Goal: Check status: Check status

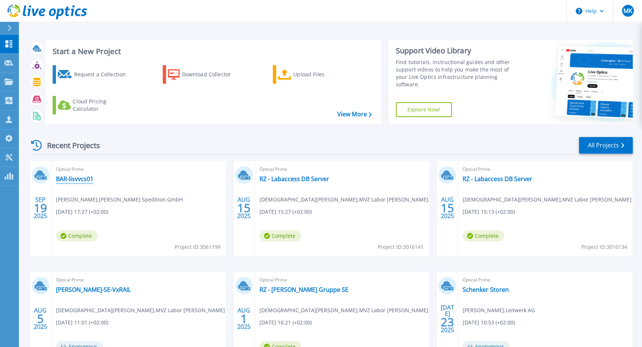
click at [84, 178] on link "BAR-lisvvcs01" at bounding box center [74, 178] width 37 height 7
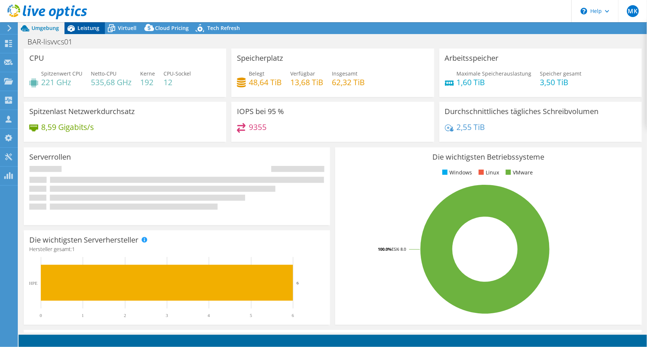
click at [79, 27] on span "Leistung" at bounding box center [88, 27] width 22 height 7
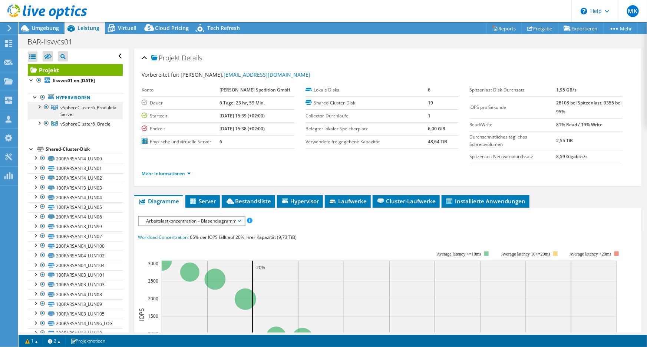
click at [81, 111] on link "vSphereCluster6_Produktiv-Server" at bounding box center [75, 111] width 95 height 16
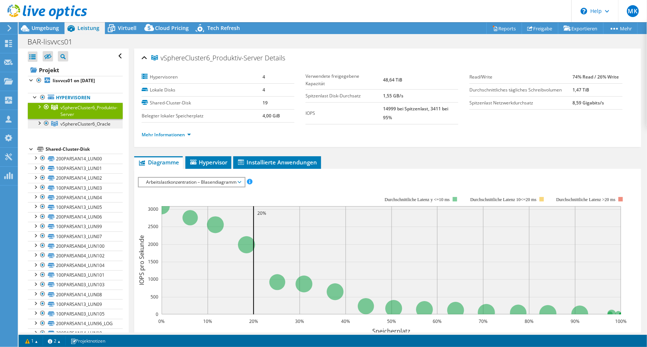
click at [77, 126] on link "vSphereCluster6_Oracle" at bounding box center [75, 124] width 95 height 10
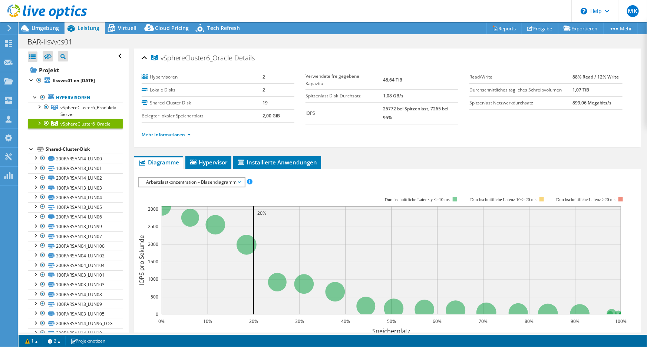
click at [39, 125] on div at bounding box center [38, 122] width 7 height 7
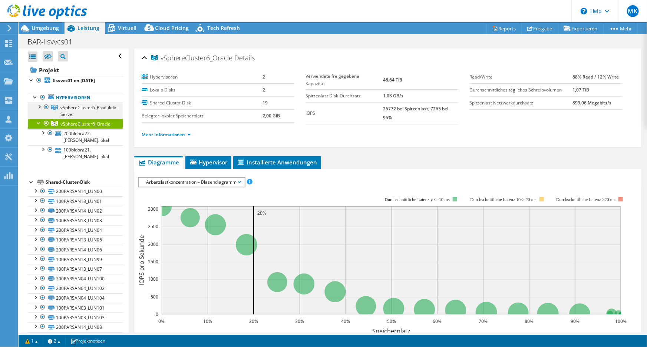
click at [107, 106] on span "vSphereCluster6_Produktiv-Server" at bounding box center [88, 110] width 57 height 13
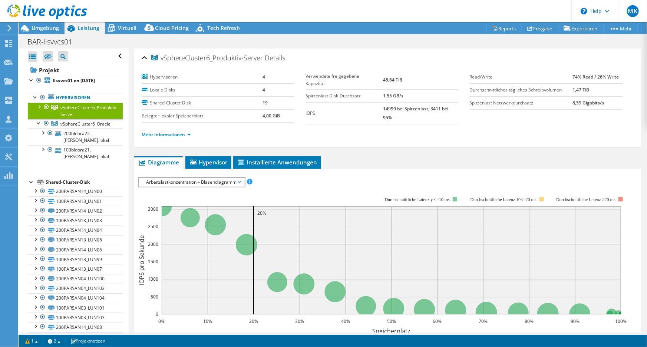
click at [38, 109] on div at bounding box center [38, 106] width 7 height 7
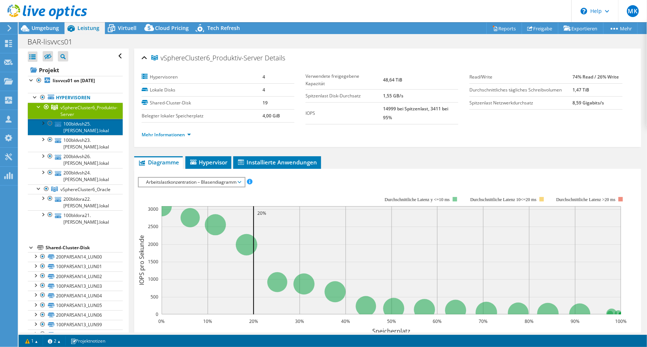
click at [86, 119] on link "100bldvsh25.[PERSON_NAME].lokal" at bounding box center [75, 127] width 95 height 16
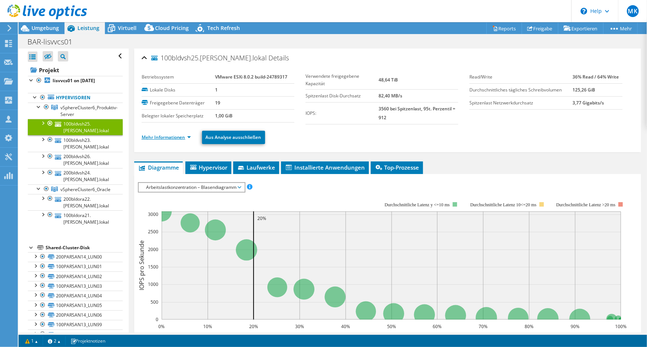
click at [163, 135] on link "Mehr Informationen" at bounding box center [166, 137] width 49 height 6
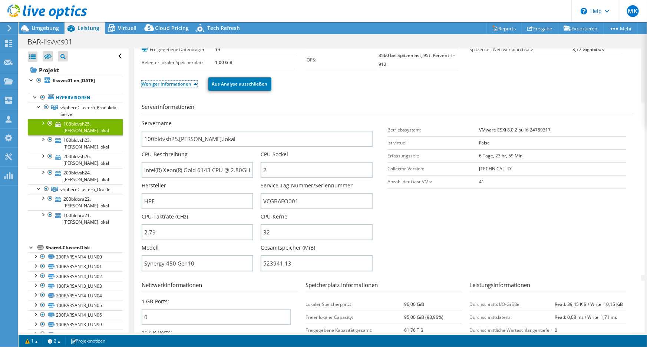
scroll to position [101, 0]
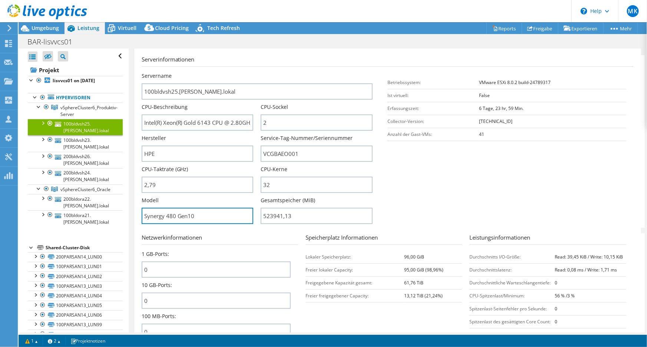
drag, startPoint x: 206, startPoint y: 221, endPoint x: 123, endPoint y: 220, distance: 83.0
click at [123, 220] on div "Alle öffnen Alle schließen Ausgeschlossene Knoten verbergen Projektbaumfilter" at bounding box center [333, 191] width 628 height 284
drag, startPoint x: 143, startPoint y: 122, endPoint x: 267, endPoint y: 123, distance: 123.8
click at [267, 72] on div "Servername 100bldvsh25.[PERSON_NAME].lokal CPU-Beschreibung Intel(R) Xeon(R) Go…" at bounding box center [261, 72] width 239 height 0
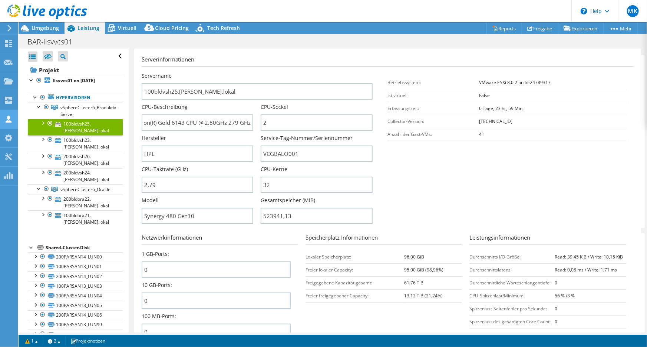
scroll to position [0, 0]
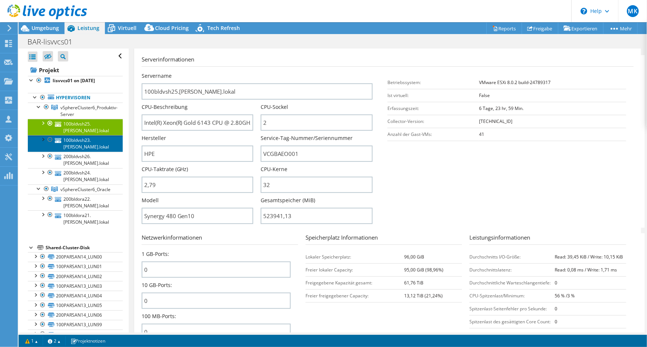
click at [99, 135] on link "100bldvsh23.[PERSON_NAME].lokal" at bounding box center [75, 143] width 95 height 16
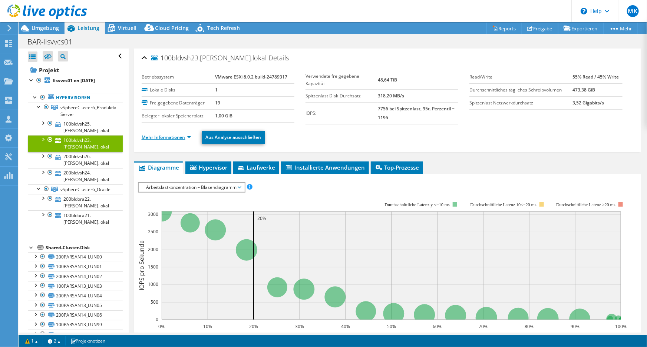
click at [163, 135] on link "Mehr Informationen" at bounding box center [166, 137] width 49 height 6
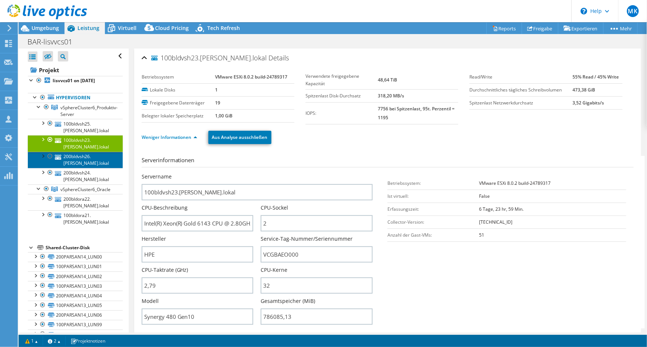
click at [95, 152] on link "200bldvsh26.[PERSON_NAME].lokal" at bounding box center [75, 160] width 95 height 16
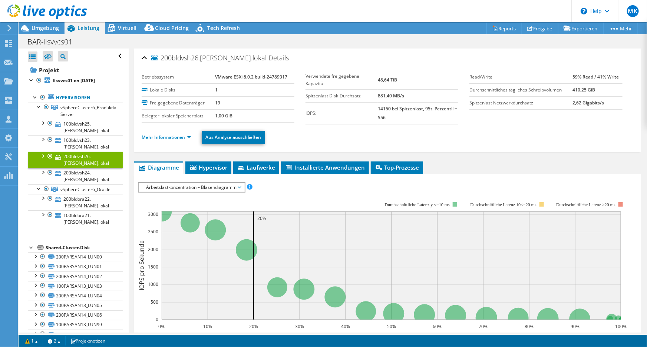
click at [163, 141] on li "Mehr Informationen" at bounding box center [169, 137] width 54 height 8
click at [166, 140] on li "Mehr Informationen" at bounding box center [169, 137] width 54 height 8
click at [171, 137] on link "Mehr Informationen" at bounding box center [166, 137] width 49 height 6
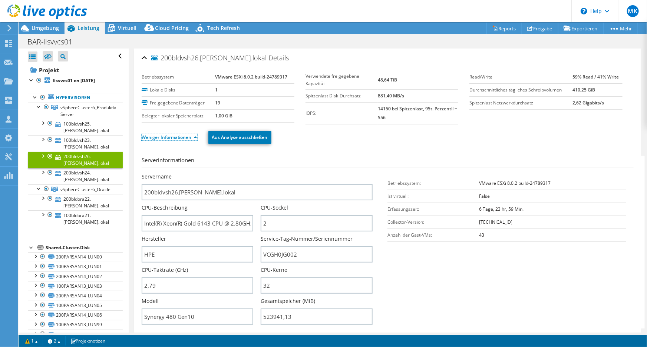
scroll to position [67, 0]
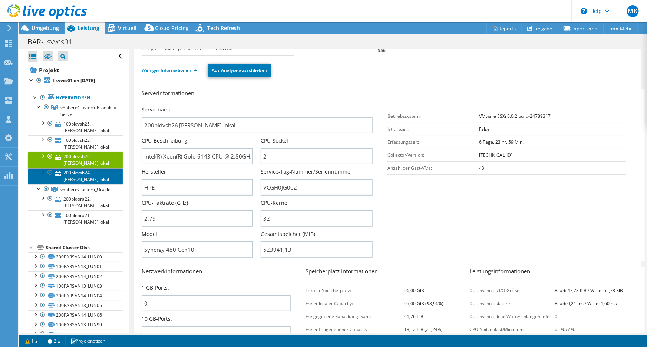
click at [84, 168] on link "200bldvsh24.[PERSON_NAME].lokal" at bounding box center [75, 176] width 95 height 16
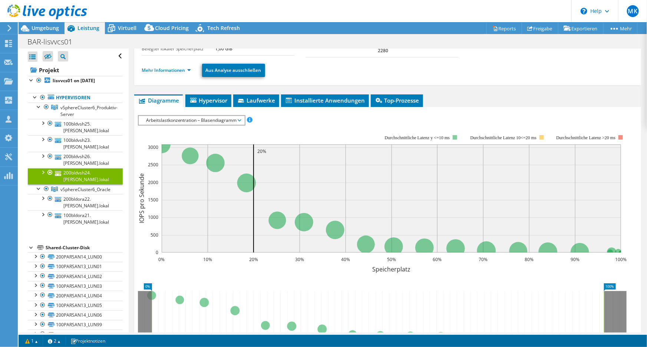
click at [174, 73] on li "Mehr Informationen" at bounding box center [169, 70] width 54 height 8
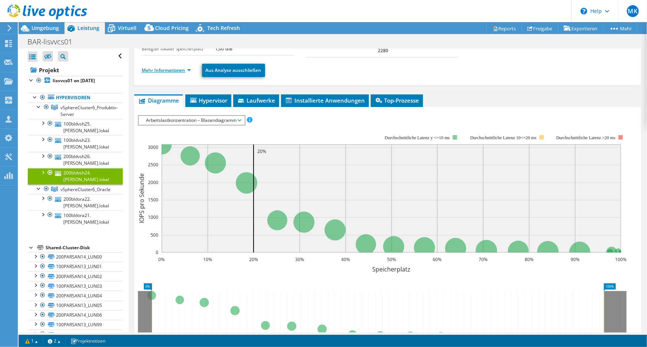
click at [176, 72] on link "Mehr Informationen" at bounding box center [166, 70] width 49 height 6
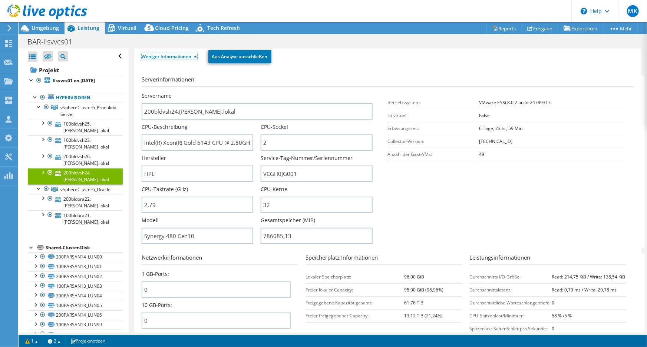
scroll to position [101, 0]
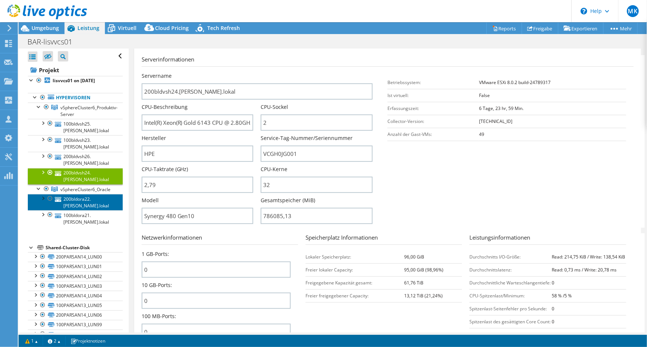
click at [77, 194] on link "200bldora22.[PERSON_NAME].lokal" at bounding box center [75, 202] width 95 height 16
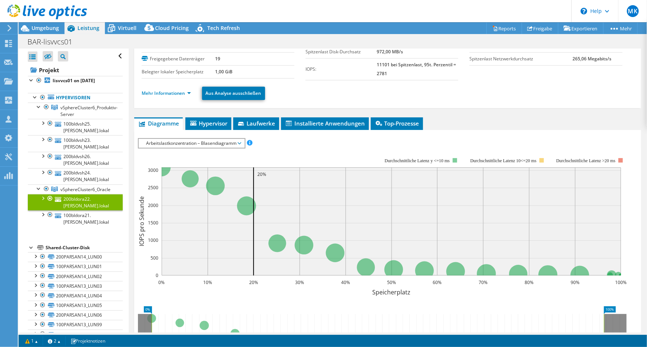
scroll to position [0, 0]
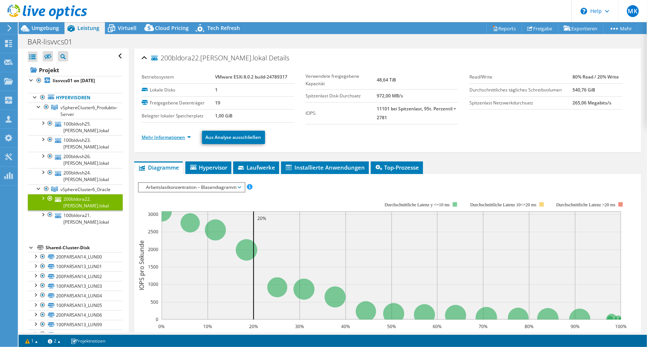
click at [171, 137] on link "Mehr Informationen" at bounding box center [166, 137] width 49 height 6
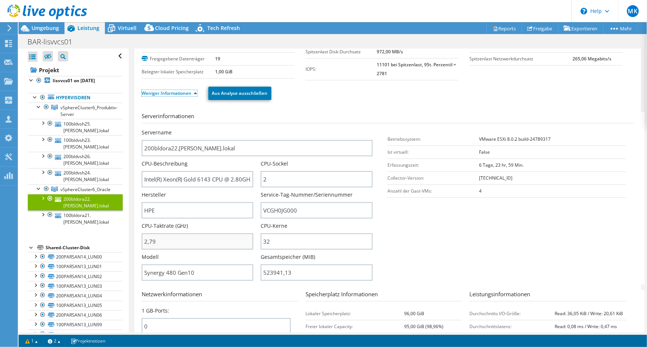
scroll to position [101, 0]
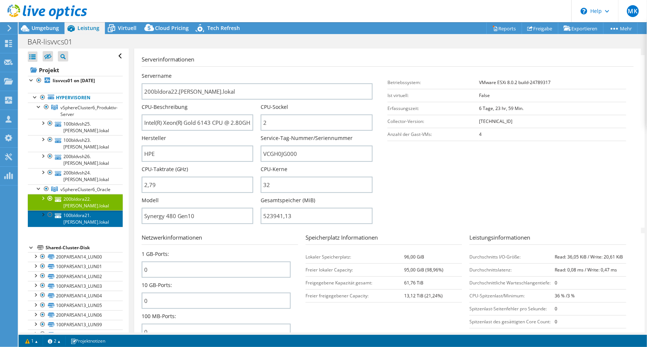
click at [92, 210] on link "100bldora21.[PERSON_NAME].lokal" at bounding box center [75, 218] width 95 height 16
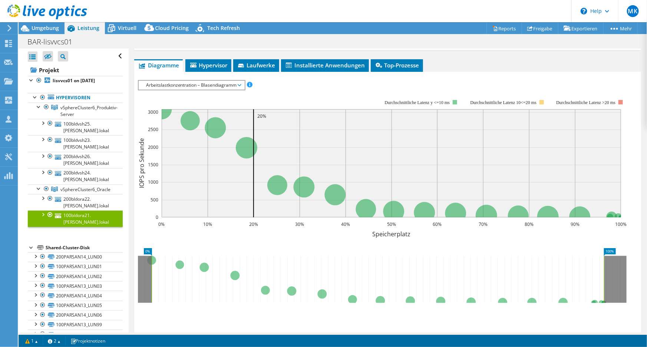
scroll to position [0, 0]
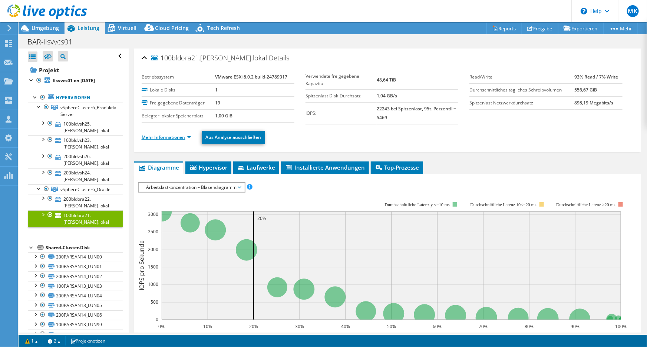
click at [180, 139] on link "Mehr Informationen" at bounding box center [166, 137] width 49 height 6
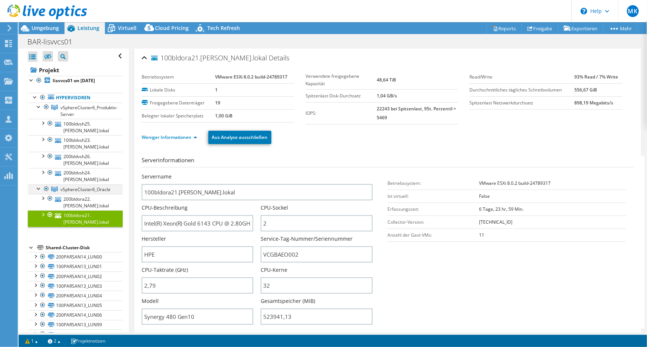
click at [47, 185] on div at bounding box center [46, 189] width 7 height 9
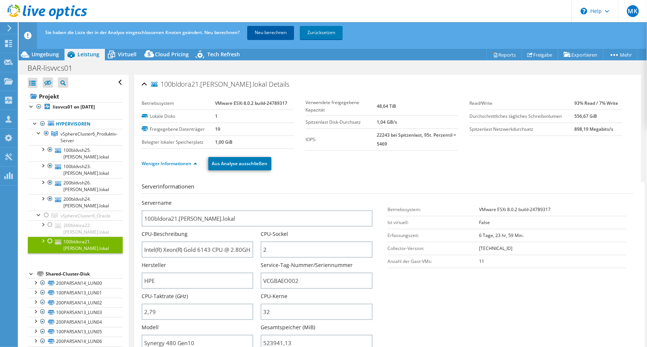
click at [271, 33] on link "Neu berechnen" at bounding box center [270, 32] width 47 height 13
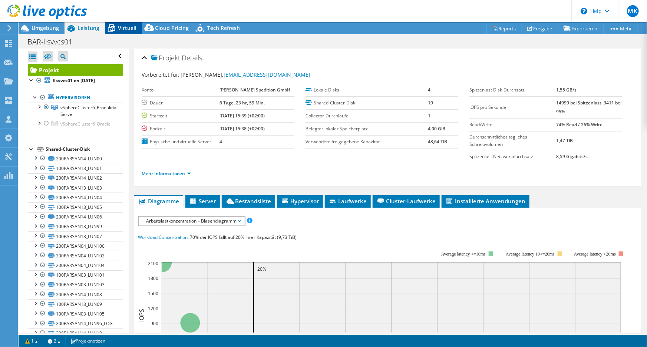
click at [112, 29] on icon at bounding box center [111, 28] width 13 height 13
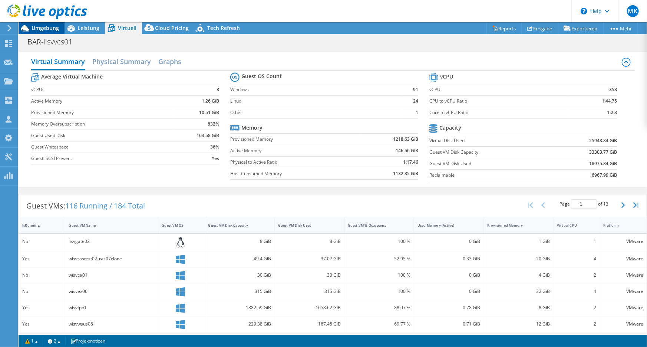
click at [57, 30] on span "Umgebung" at bounding box center [44, 27] width 27 height 7
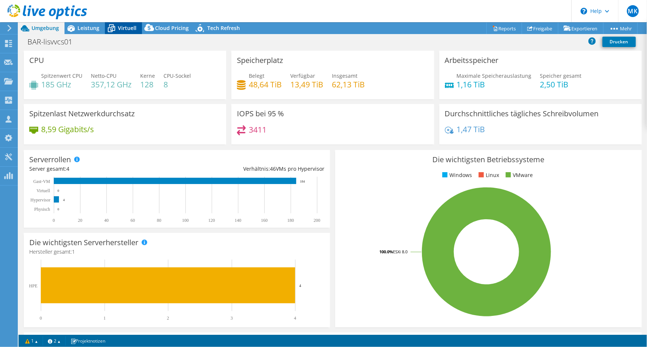
click at [126, 27] on span "Virtuell" at bounding box center [127, 27] width 19 height 7
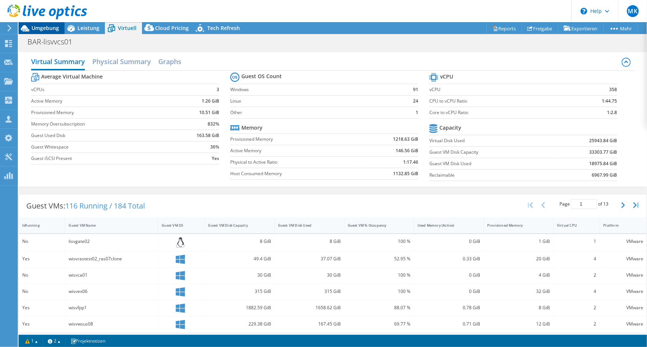
click at [54, 33] on div "Umgebung" at bounding box center [42, 28] width 46 height 12
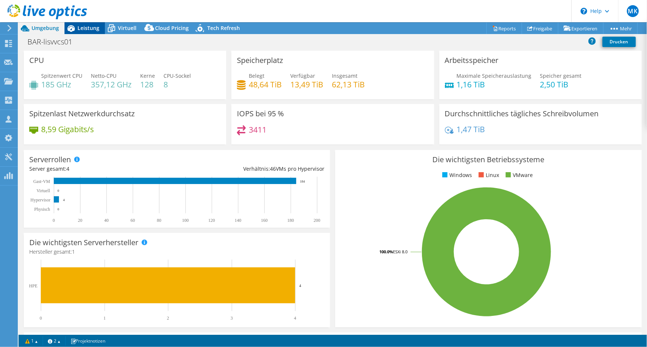
click at [83, 30] on span "Leistung" at bounding box center [88, 27] width 22 height 7
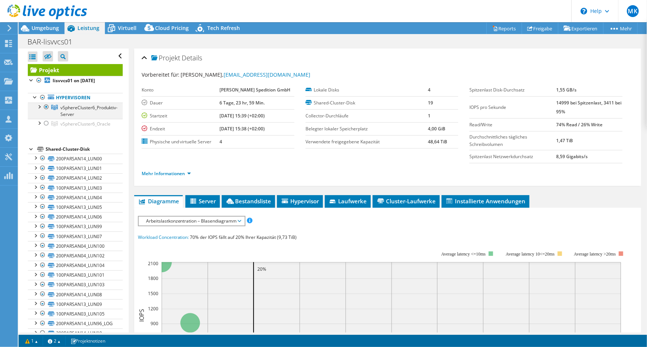
click at [43, 106] on div at bounding box center [46, 107] width 7 height 9
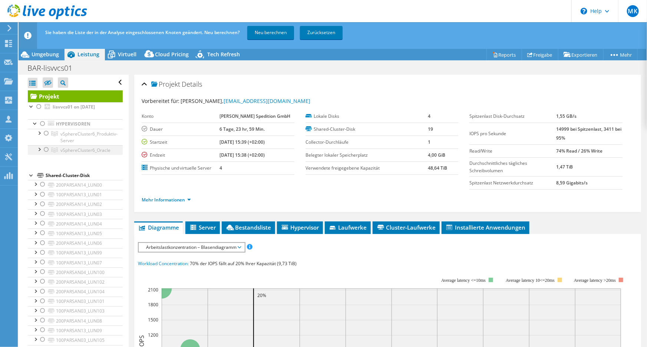
click at [47, 148] on div at bounding box center [46, 149] width 7 height 9
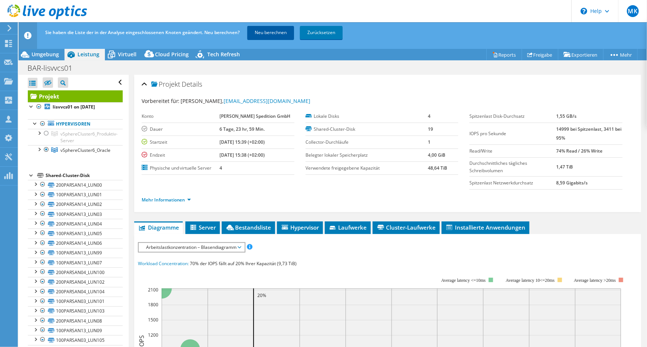
click at [269, 37] on link "Neu berechnen" at bounding box center [270, 32] width 47 height 13
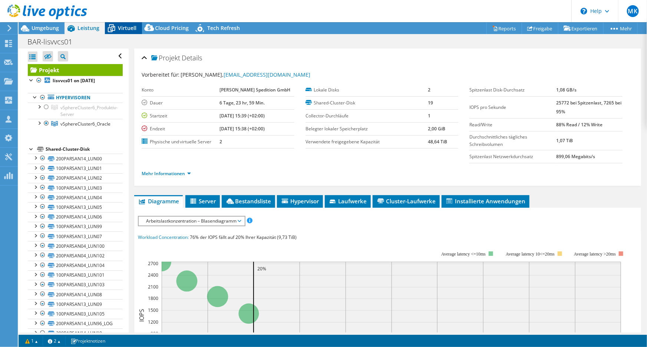
click at [121, 27] on span "Virtuell" at bounding box center [127, 27] width 19 height 7
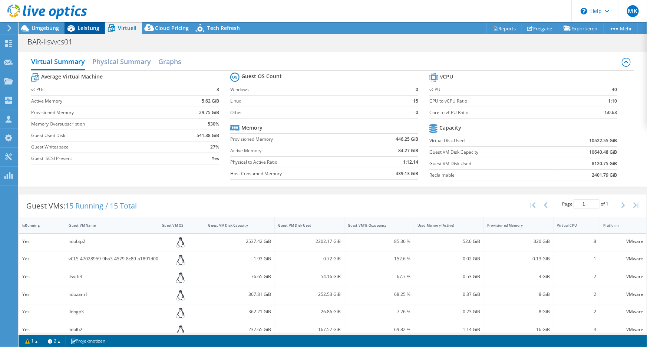
click at [86, 27] on span "Leistung" at bounding box center [88, 27] width 22 height 7
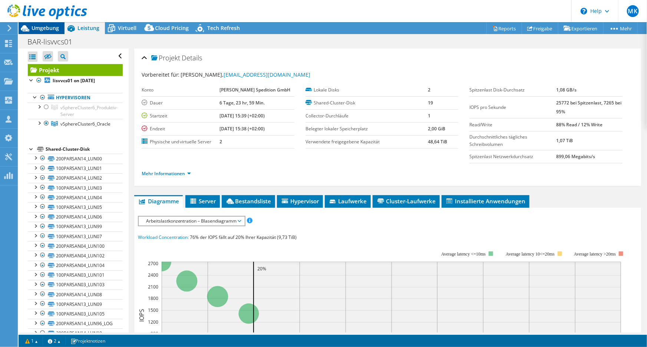
click at [50, 27] on span "Umgebung" at bounding box center [44, 27] width 27 height 7
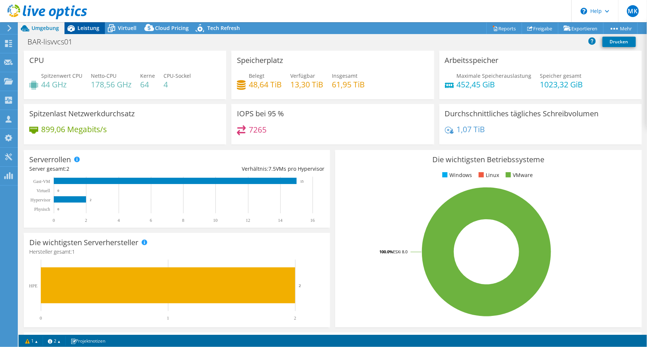
click at [93, 27] on span "Leistung" at bounding box center [88, 27] width 22 height 7
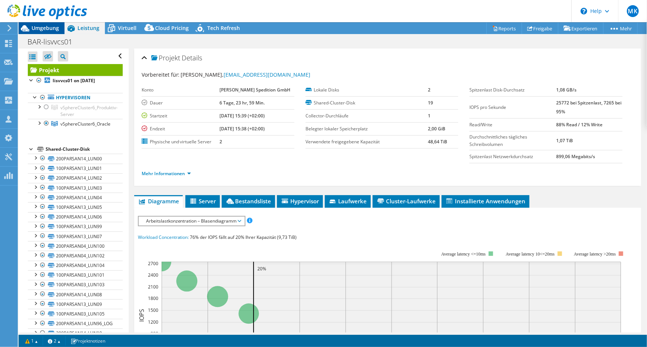
click at [51, 26] on span "Umgebung" at bounding box center [44, 27] width 27 height 7
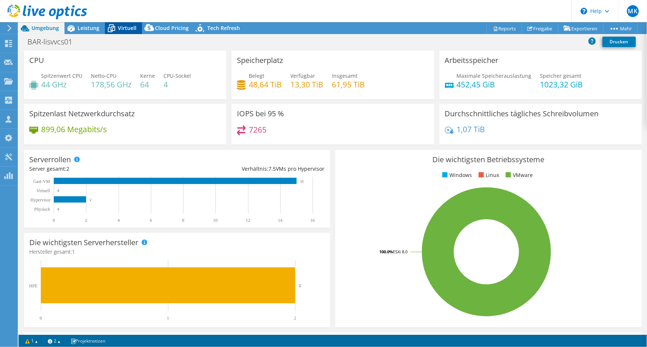
click at [132, 29] on span "Virtuell" at bounding box center [127, 27] width 19 height 7
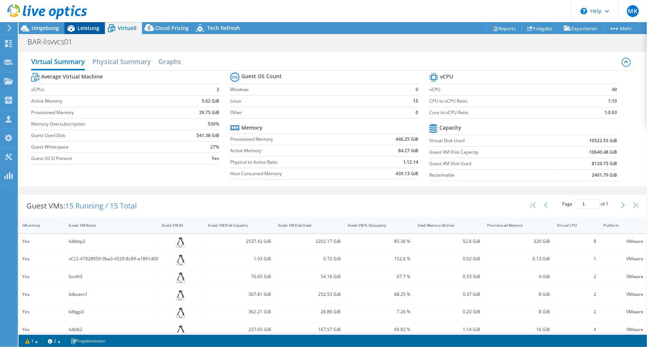
click at [93, 30] on span "Leistung" at bounding box center [88, 27] width 22 height 7
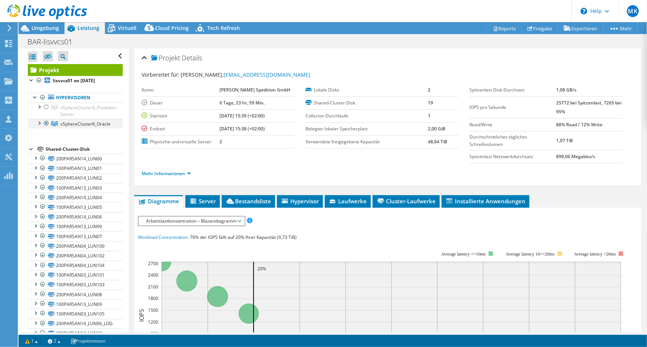
click at [46, 122] on div at bounding box center [46, 123] width 7 height 9
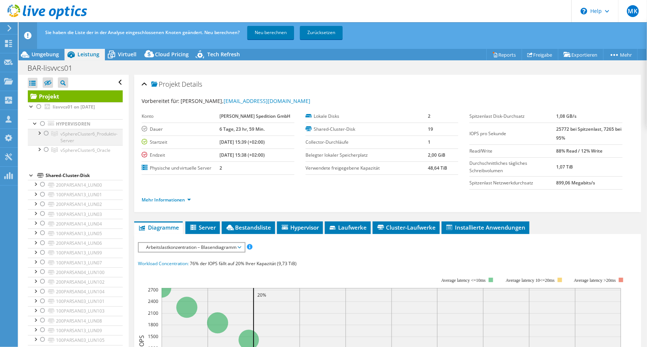
click at [47, 133] on div at bounding box center [46, 133] width 7 height 9
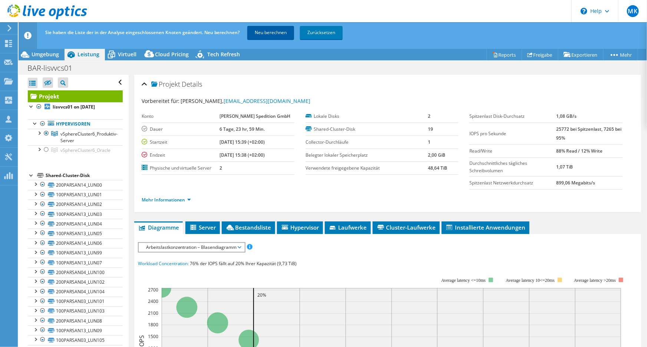
click at [257, 34] on link "Neu berechnen" at bounding box center [270, 32] width 47 height 13
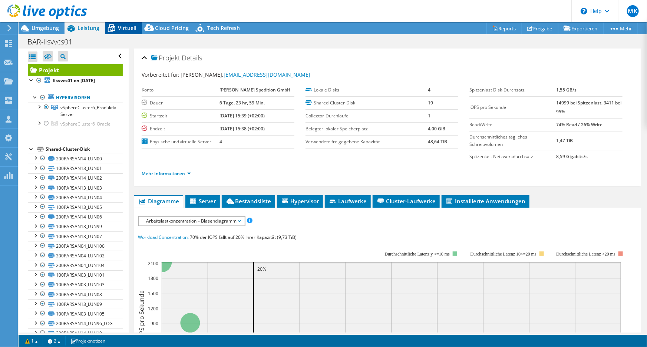
click at [111, 26] on icon at bounding box center [111, 28] width 13 height 13
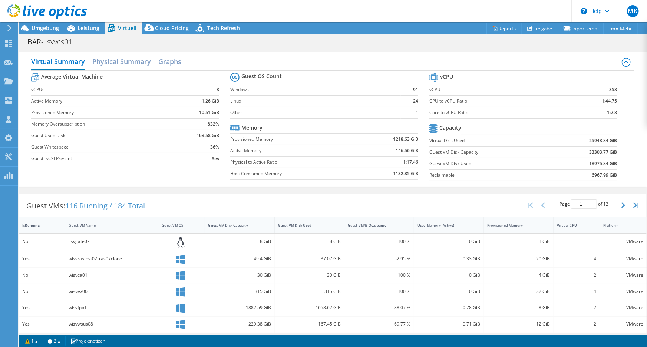
click at [142, 184] on div "Virtual Summary Physical Summary Graphs Average Virtual Machine vCPUs 3 Active …" at bounding box center [333, 119] width 628 height 135
click at [90, 32] on div "Leistung" at bounding box center [84, 28] width 40 height 12
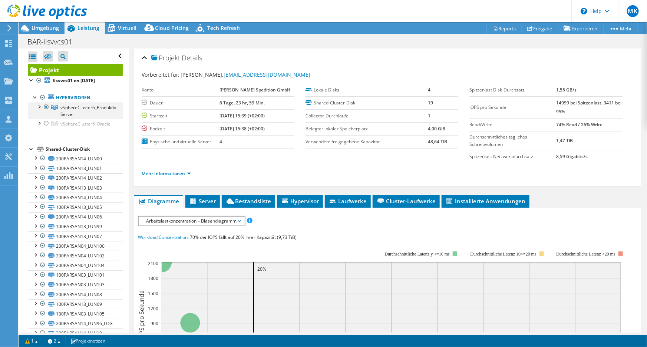
click at [36, 104] on div at bounding box center [38, 106] width 7 height 7
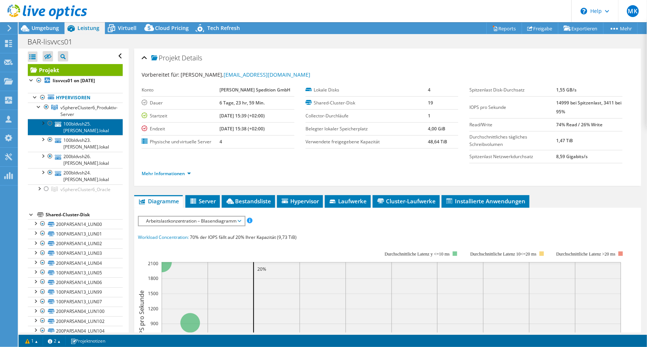
click at [65, 124] on link "100bldvsh25.[PERSON_NAME].lokal" at bounding box center [75, 127] width 95 height 16
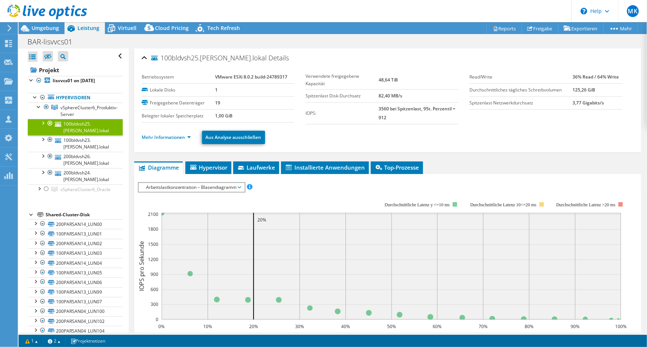
click at [163, 172] on li "Diagramme" at bounding box center [158, 168] width 49 height 13
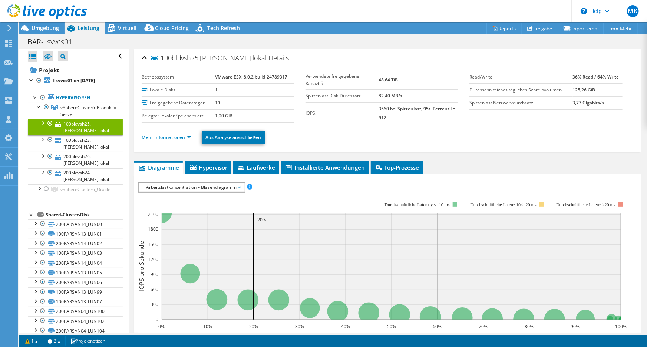
click at [166, 141] on li "Mehr Informationen" at bounding box center [169, 137] width 54 height 8
click at [168, 139] on link "Mehr Informationen" at bounding box center [166, 137] width 49 height 6
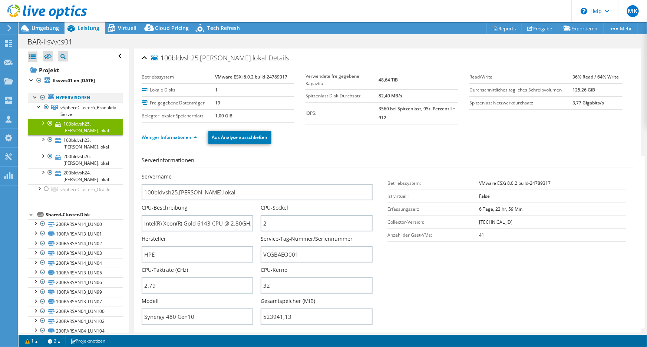
click at [42, 97] on div at bounding box center [42, 97] width 7 height 9
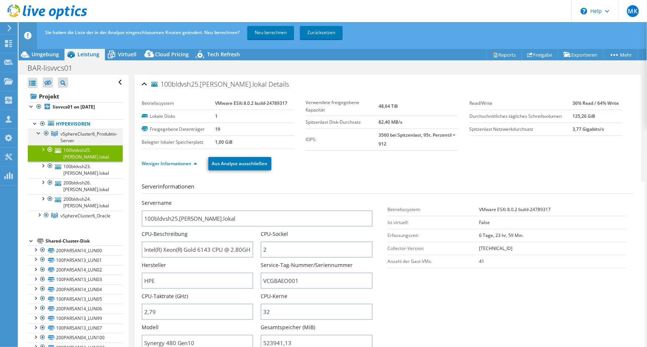
click at [43, 133] on div at bounding box center [46, 133] width 7 height 9
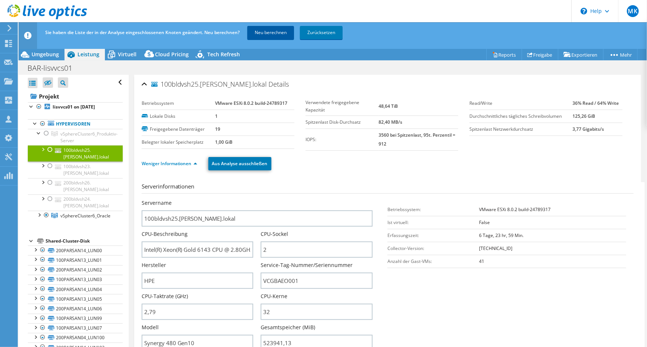
click at [275, 36] on link "Neu berechnen" at bounding box center [270, 32] width 47 height 13
click at [39, 211] on div at bounding box center [38, 214] width 7 height 7
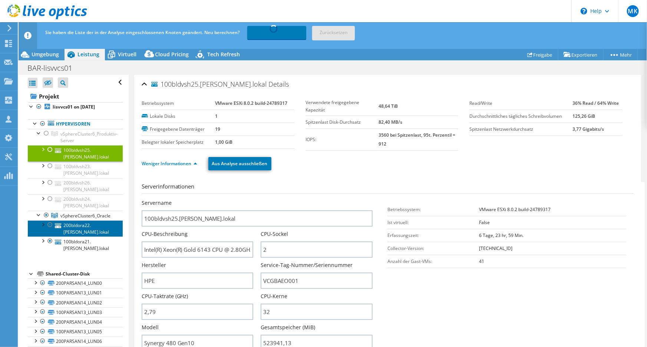
click at [72, 220] on link "200bldora22.[PERSON_NAME].lokal" at bounding box center [75, 228] width 95 height 16
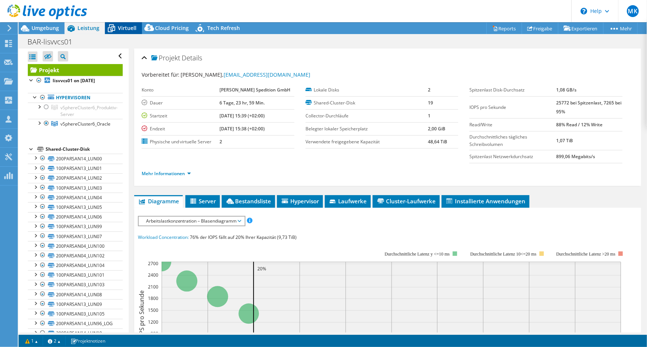
click at [121, 30] on span "Virtuell" at bounding box center [127, 27] width 19 height 7
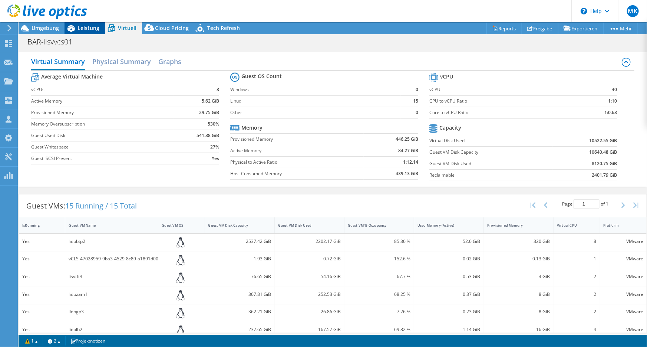
click at [90, 30] on span "Leistung" at bounding box center [88, 27] width 22 height 7
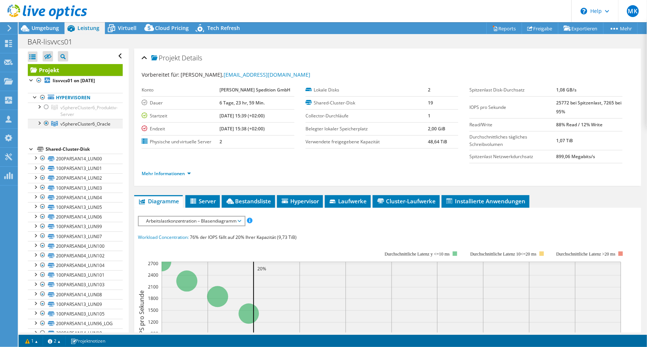
click at [39, 121] on div at bounding box center [38, 122] width 7 height 7
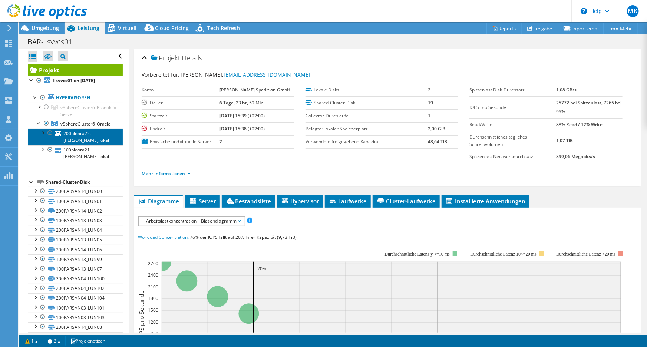
click at [76, 132] on link "200bldora22.[PERSON_NAME].lokal" at bounding box center [75, 137] width 95 height 16
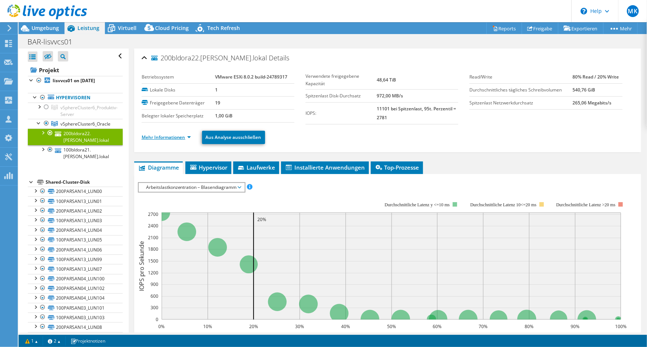
click at [172, 137] on link "Mehr Informationen" at bounding box center [166, 137] width 49 height 6
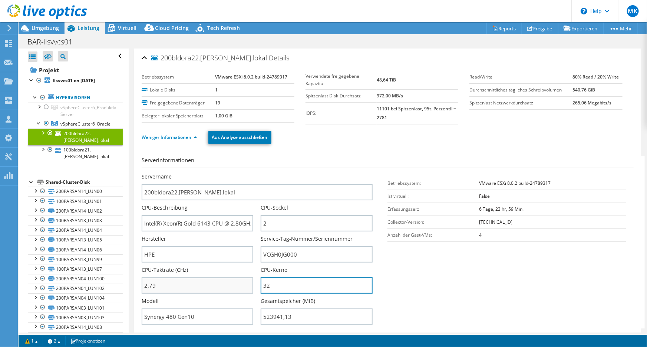
drag, startPoint x: 273, startPoint y: 288, endPoint x: 247, endPoint y: 288, distance: 26.7
click at [247, 173] on div "Servername 200bldora22.[PERSON_NAME].lokal CPU-Beschreibung Intel(R) Xeon(R) Go…" at bounding box center [261, 173] width 239 height 0
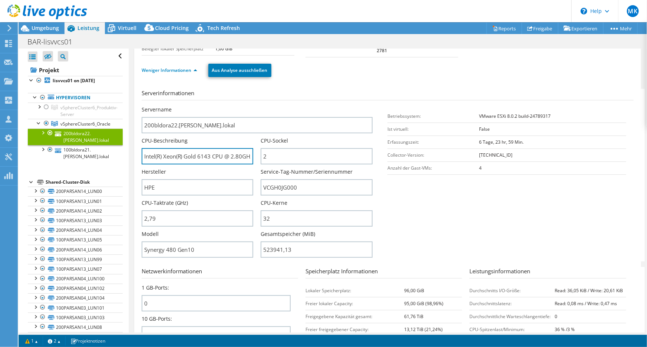
scroll to position [0, 27]
drag, startPoint x: 144, startPoint y: 158, endPoint x: 377, endPoint y: 160, distance: 233.4
click at [377, 106] on div "Servername 200bldora22.[PERSON_NAME].lokal CPU-Beschreibung Intel(R) Xeon(R) Go…" at bounding box center [261, 106] width 239 height 0
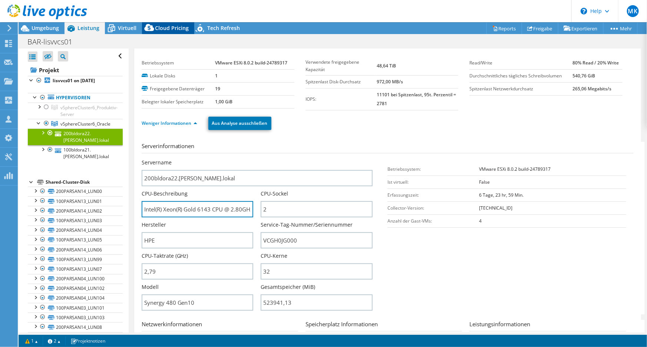
scroll to position [0, 0]
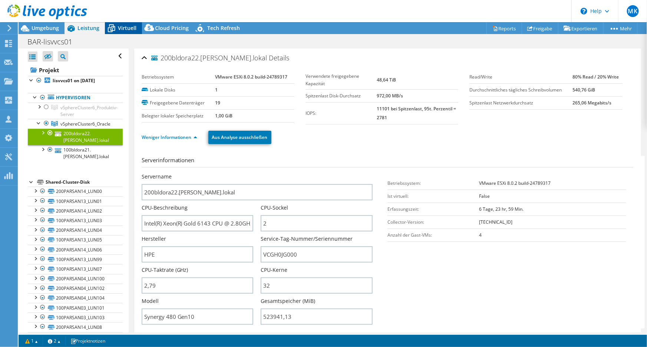
click at [118, 30] on span "Virtuell" at bounding box center [127, 27] width 19 height 7
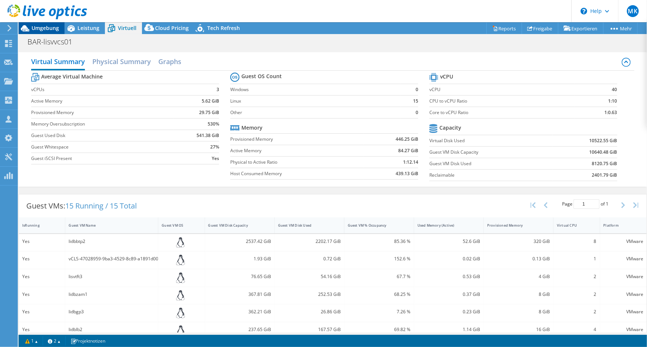
click at [54, 30] on span "Umgebung" at bounding box center [44, 27] width 27 height 7
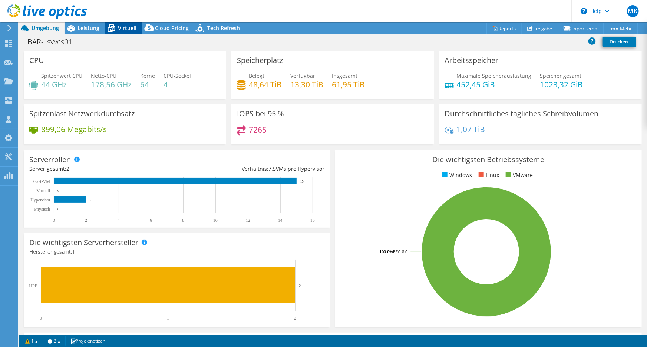
click at [131, 30] on span "Virtuell" at bounding box center [127, 27] width 19 height 7
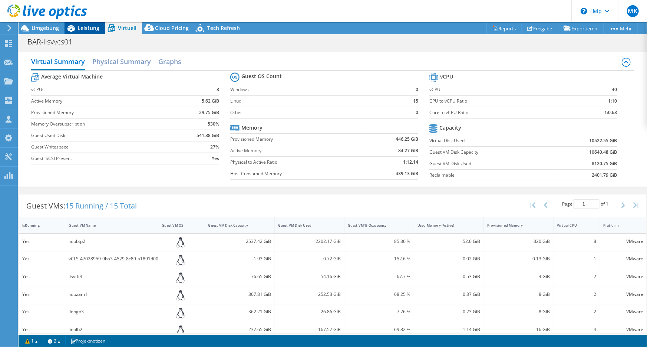
click at [76, 33] on icon at bounding box center [70, 28] width 13 height 13
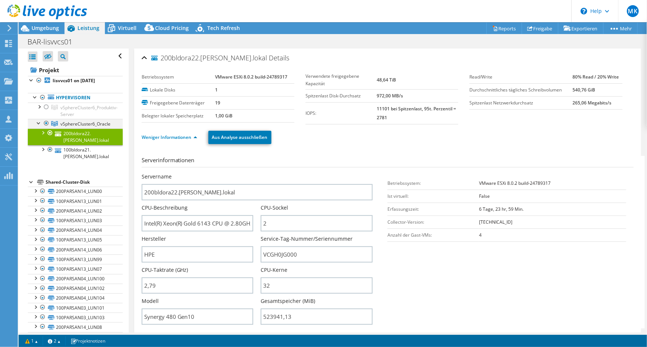
click at [49, 122] on div at bounding box center [46, 123] width 7 height 9
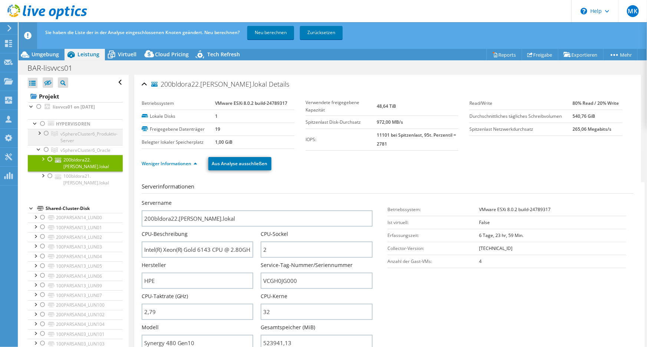
click at [46, 132] on div at bounding box center [46, 133] width 7 height 9
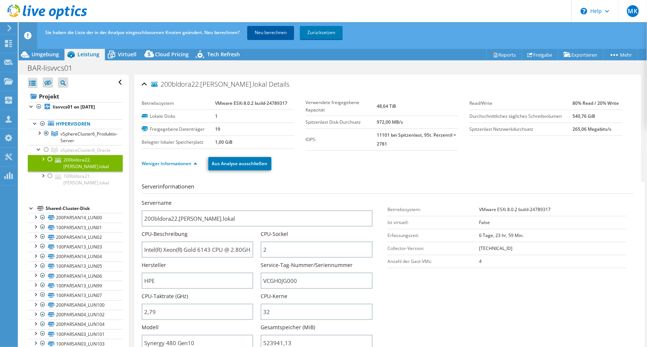
click at [270, 33] on link "Neu berechnen" at bounding box center [270, 32] width 47 height 13
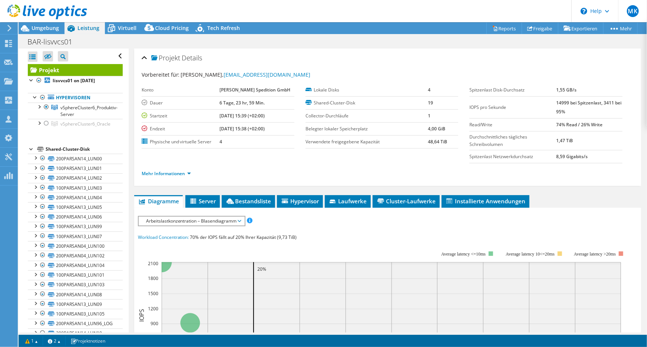
click at [468, 82] on section "Vorbereitet für: [PERSON_NAME], [EMAIL_ADDRESS][DOMAIN_NAME] Konto [PERSON_NAME…" at bounding box center [388, 127] width 492 height 113
click at [52, 29] on span "Umgebung" at bounding box center [44, 27] width 27 height 7
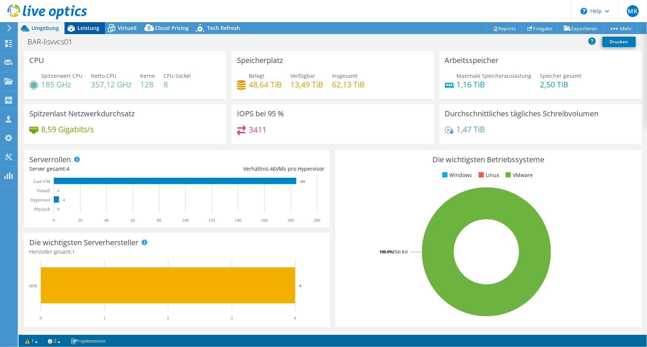
click at [90, 30] on span "Leistung" at bounding box center [88, 27] width 22 height 7
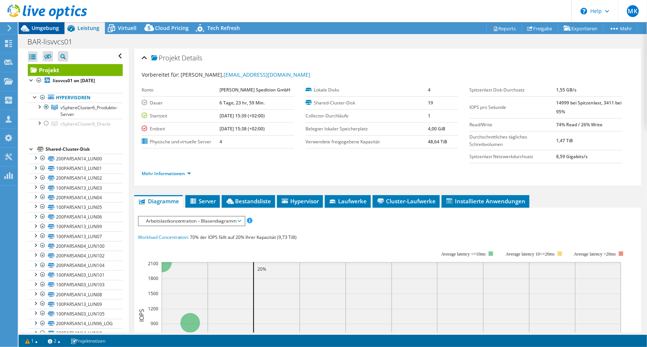
click at [60, 26] on div "Umgebung" at bounding box center [42, 28] width 46 height 12
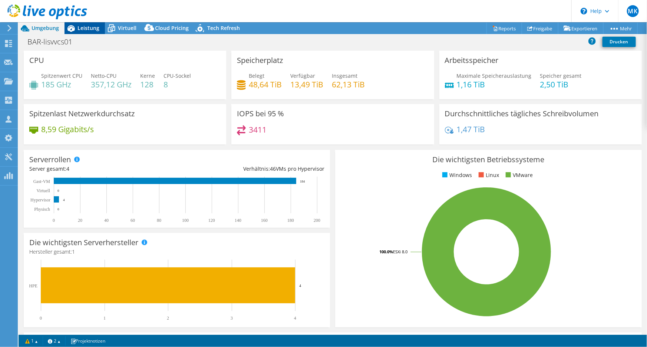
click at [90, 30] on span "Leistung" at bounding box center [88, 27] width 22 height 7
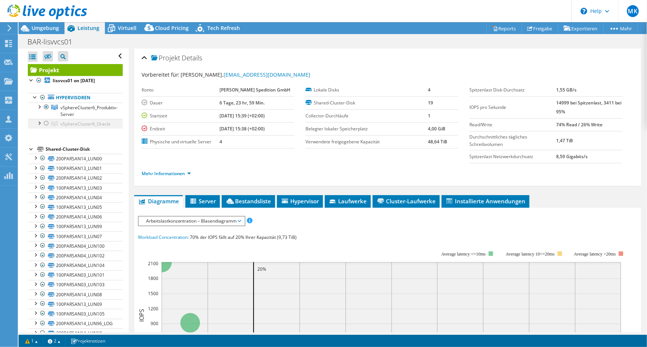
click at [44, 122] on div at bounding box center [46, 123] width 7 height 9
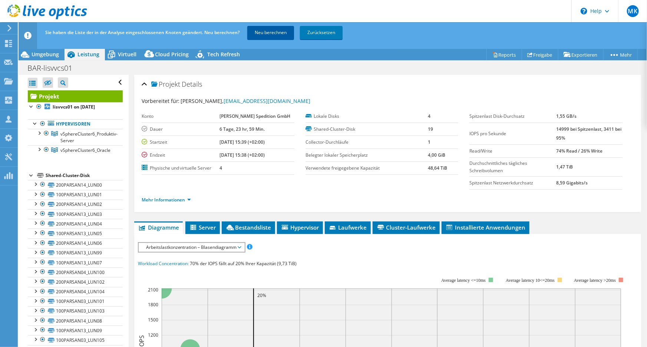
click at [261, 27] on link "Neu berechnen" at bounding box center [270, 32] width 47 height 13
